Goal: Obtain resource: Download file/media

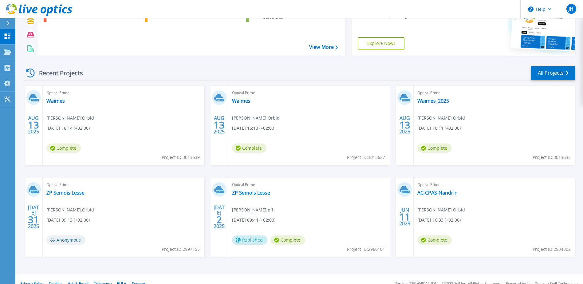
scroll to position [57, 0]
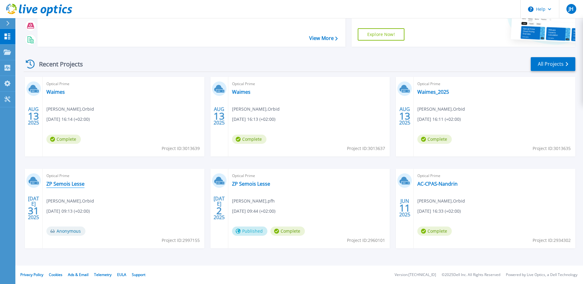
click at [58, 182] on link "ZP Semois Lesse" at bounding box center [65, 184] width 38 height 6
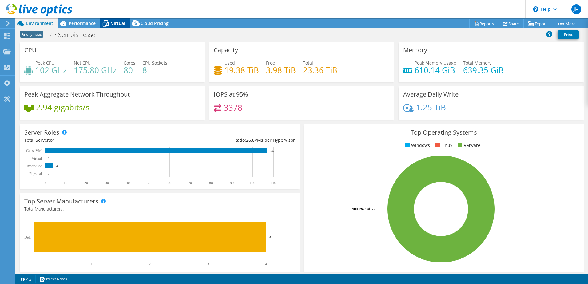
click at [118, 24] on span "Virtual" at bounding box center [118, 23] width 14 height 6
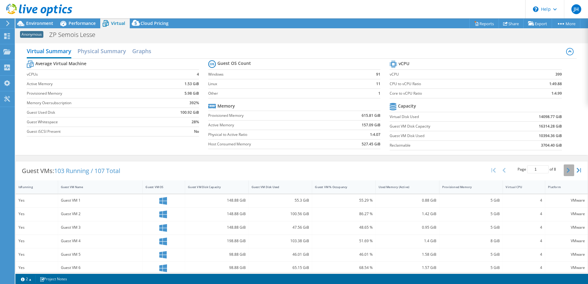
click at [565, 170] on button "button" at bounding box center [568, 170] width 10 height 12
click at [566, 169] on icon "button" at bounding box center [567, 170] width 3 height 5
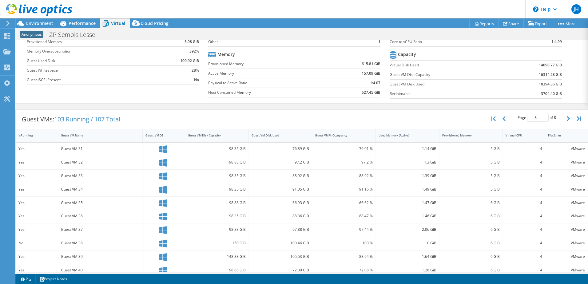
scroll to position [5, 0]
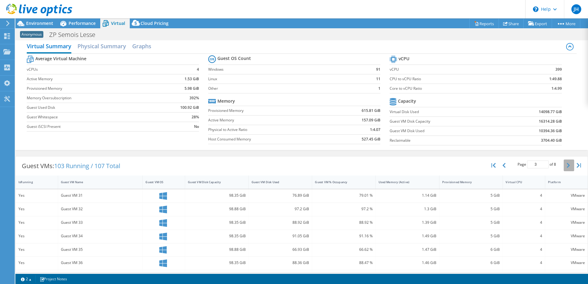
click at [566, 164] on icon "button" at bounding box center [567, 165] width 3 height 5
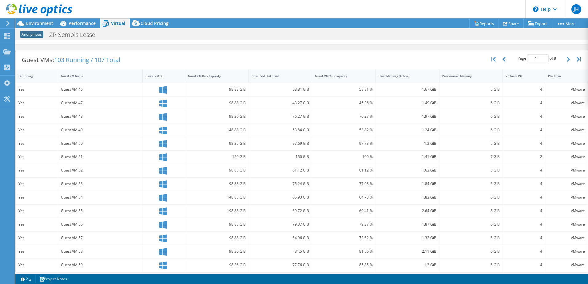
scroll to position [128, 0]
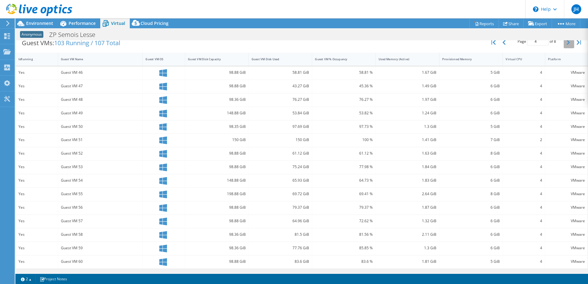
click at [566, 44] on icon "button" at bounding box center [567, 42] width 3 height 5
click at [566, 43] on icon "button" at bounding box center [567, 42] width 3 height 5
type input "6"
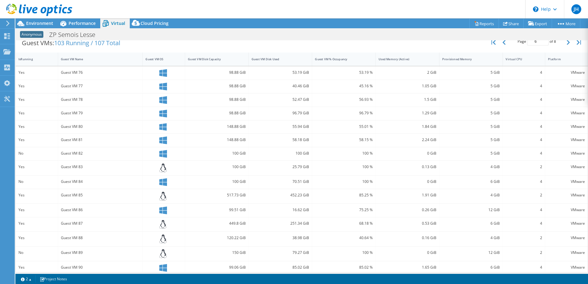
scroll to position [0, 0]
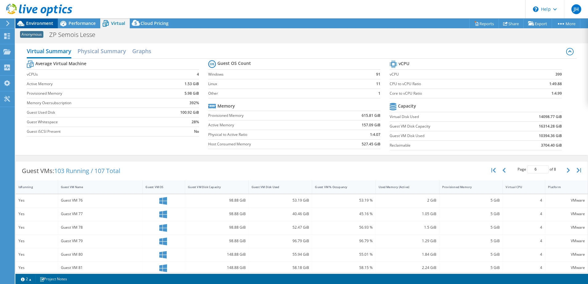
click at [38, 22] on span "Environment" at bounding box center [39, 23] width 27 height 6
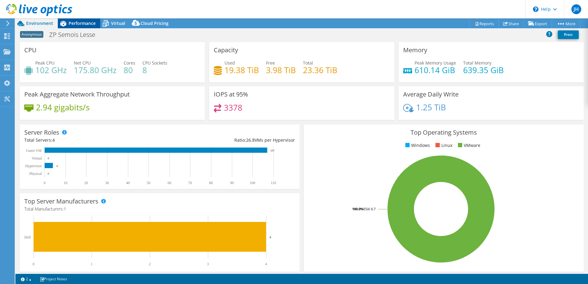
click at [77, 20] on div "Performance" at bounding box center [79, 23] width 42 height 10
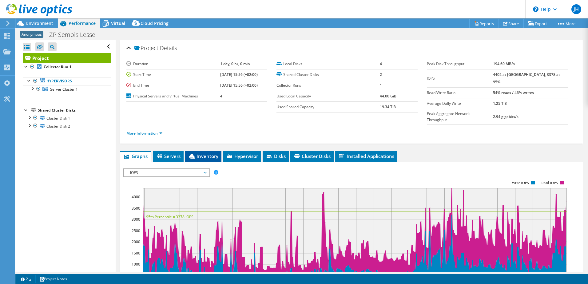
click at [204, 153] on span "Inventory" at bounding box center [203, 156] width 30 height 6
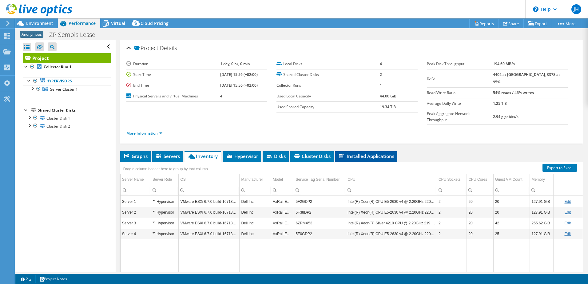
click at [360, 153] on span "Installed Applications" at bounding box center [366, 156] width 56 height 6
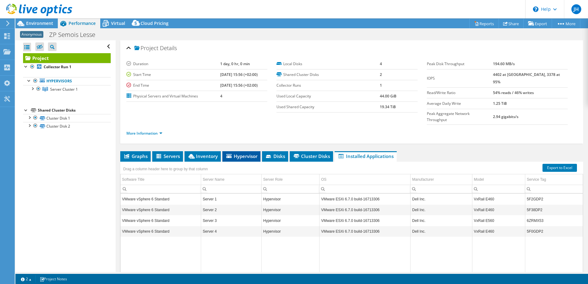
click at [234, 153] on span "Hypervisor" at bounding box center [241, 156] width 32 height 6
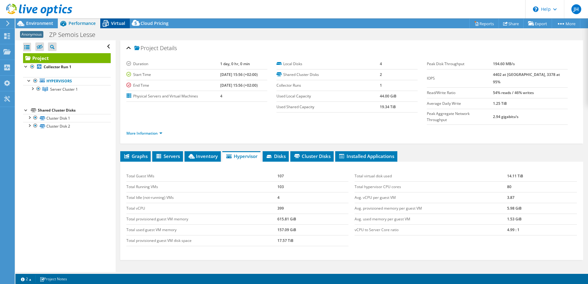
click at [115, 22] on span "Virtual" at bounding box center [118, 23] width 14 height 6
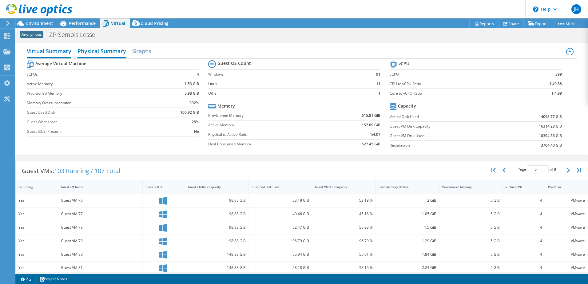
click at [96, 51] on h2 "Physical Summary" at bounding box center [101, 52] width 49 height 14
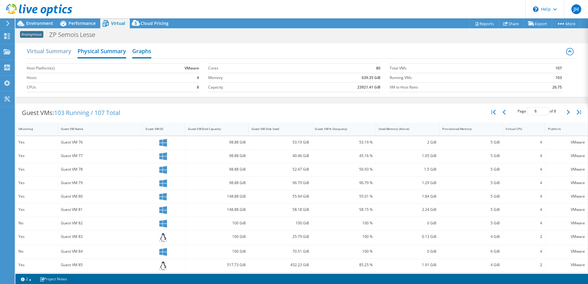
click at [145, 51] on h2 "Graphs" at bounding box center [141, 52] width 19 height 14
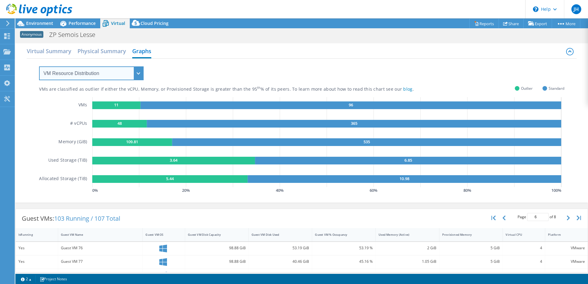
click at [138, 70] on select "VM Resource Distribution Provisioning Contrast Over Provisioning" at bounding box center [91, 73] width 104 height 14
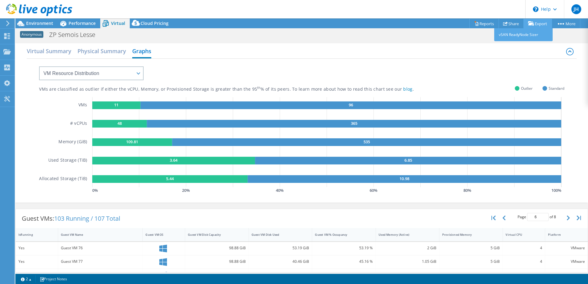
click at [540, 24] on link "Export" at bounding box center [537, 24] width 29 height 10
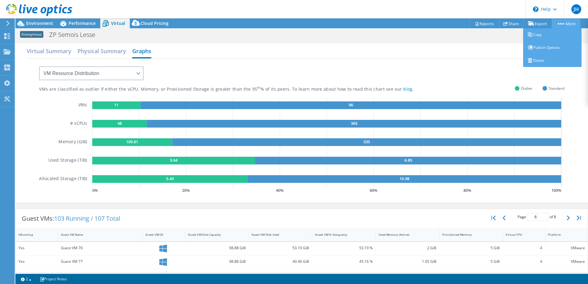
click at [567, 25] on link "More" at bounding box center [565, 24] width 29 height 10
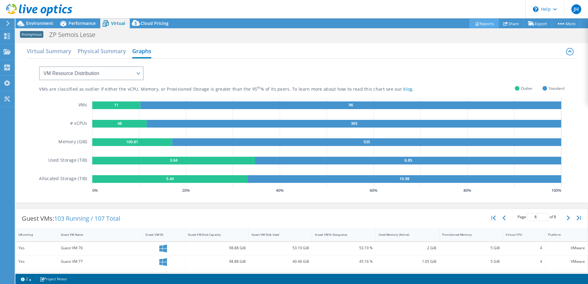
click at [480, 24] on link "Reports" at bounding box center [483, 24] width 29 height 10
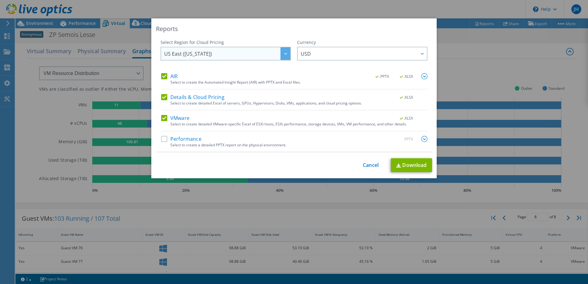
click at [281, 53] on div at bounding box center [285, 53] width 10 height 13
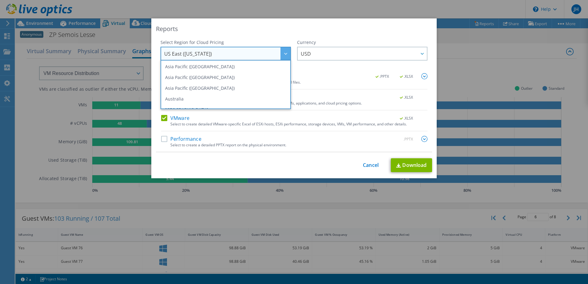
scroll to position [42, 0]
click at [204, 99] on li "Europe ([GEOGRAPHIC_DATA])" at bounding box center [225, 100] width 127 height 11
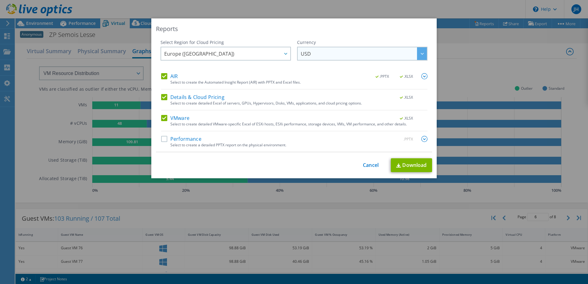
click at [331, 50] on span "USD" at bounding box center [364, 53] width 126 height 13
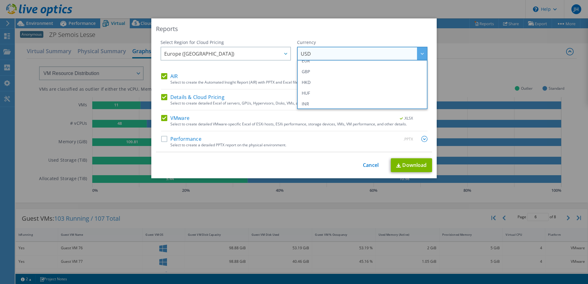
scroll to position [80, 0]
click at [308, 69] on li "EUR" at bounding box center [361, 73] width 127 height 11
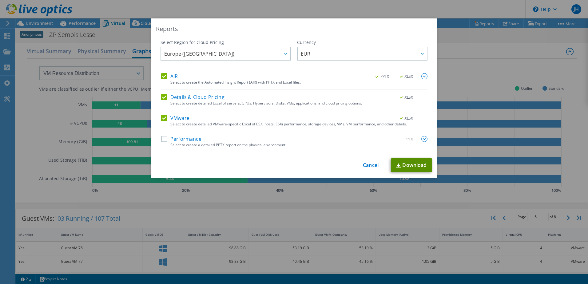
click at [403, 166] on link "Download" at bounding box center [411, 165] width 41 height 14
click at [389, 21] on div "Reports Select Region for Cloud Pricing Asia Pacific ([GEOGRAPHIC_DATA]) [GEOGR…" at bounding box center [293, 98] width 285 height 160
click at [367, 162] on link "Cancel" at bounding box center [371, 165] width 16 height 6
